Goal: Entertainment & Leisure: Consume media (video, audio)

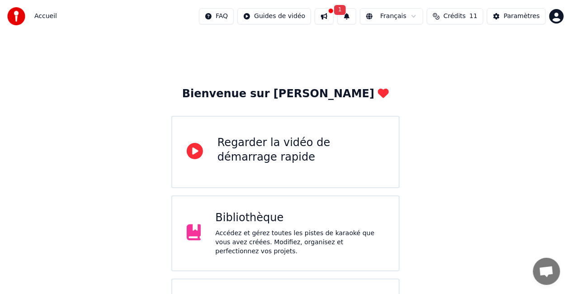
click at [356, 17] on button "1" at bounding box center [346, 16] width 19 height 16
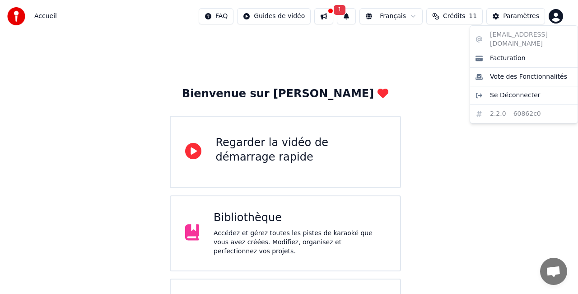
click at [559, 14] on html "Accueil FAQ Guides de vidéo 1 Français Crédits 11 Paramètres Bienvenue sur Youk…" at bounding box center [289, 181] width 578 height 363
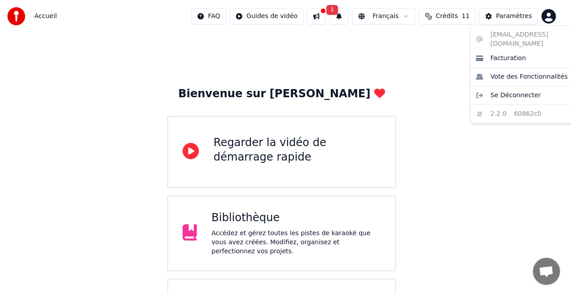
click at [251, 262] on html "Accueil FAQ Guides de vidéo 1 Français Crédits 11 Paramètres Bienvenue sur Youk…" at bounding box center [285, 181] width 571 height 363
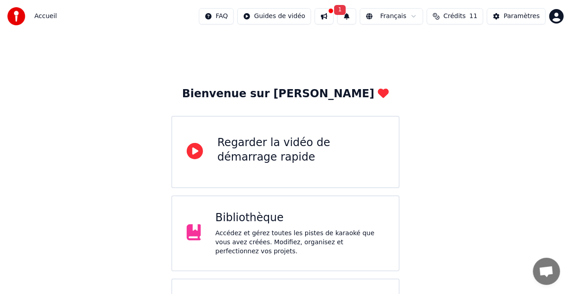
click at [257, 243] on div "Accédez et gérez toutes les pistes de karaoké que vous avez créées. Modifiez, o…" at bounding box center [299, 242] width 169 height 27
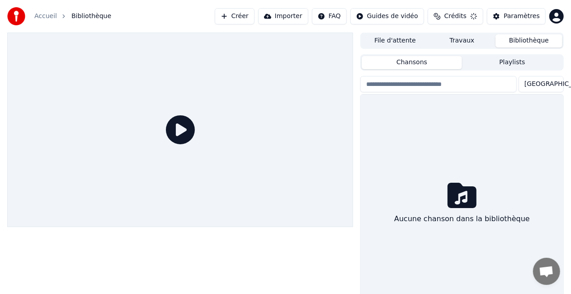
click at [257, 243] on div at bounding box center [180, 174] width 346 height 282
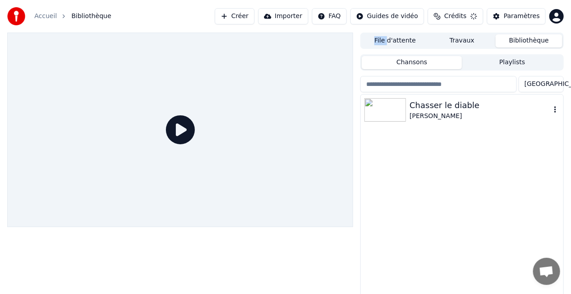
click at [433, 111] on div "Chasser le diable" at bounding box center [479, 105] width 141 height 13
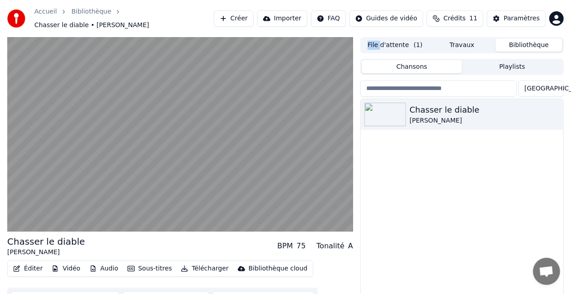
click at [400, 42] on button "File d'attente ( 1 )" at bounding box center [394, 44] width 67 height 13
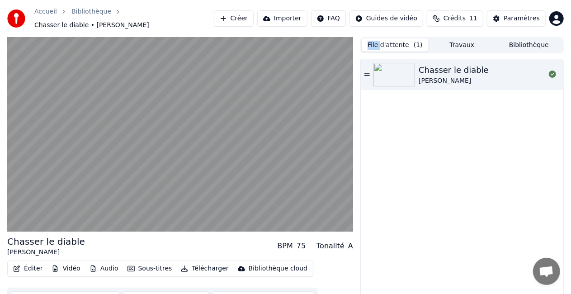
click at [400, 42] on button "File d'attente ( 1 )" at bounding box center [394, 44] width 67 height 13
click at [454, 77] on div "[PERSON_NAME]" at bounding box center [453, 80] width 70 height 9
